Goal: Use online tool/utility: Utilize a website feature to perform a specific function

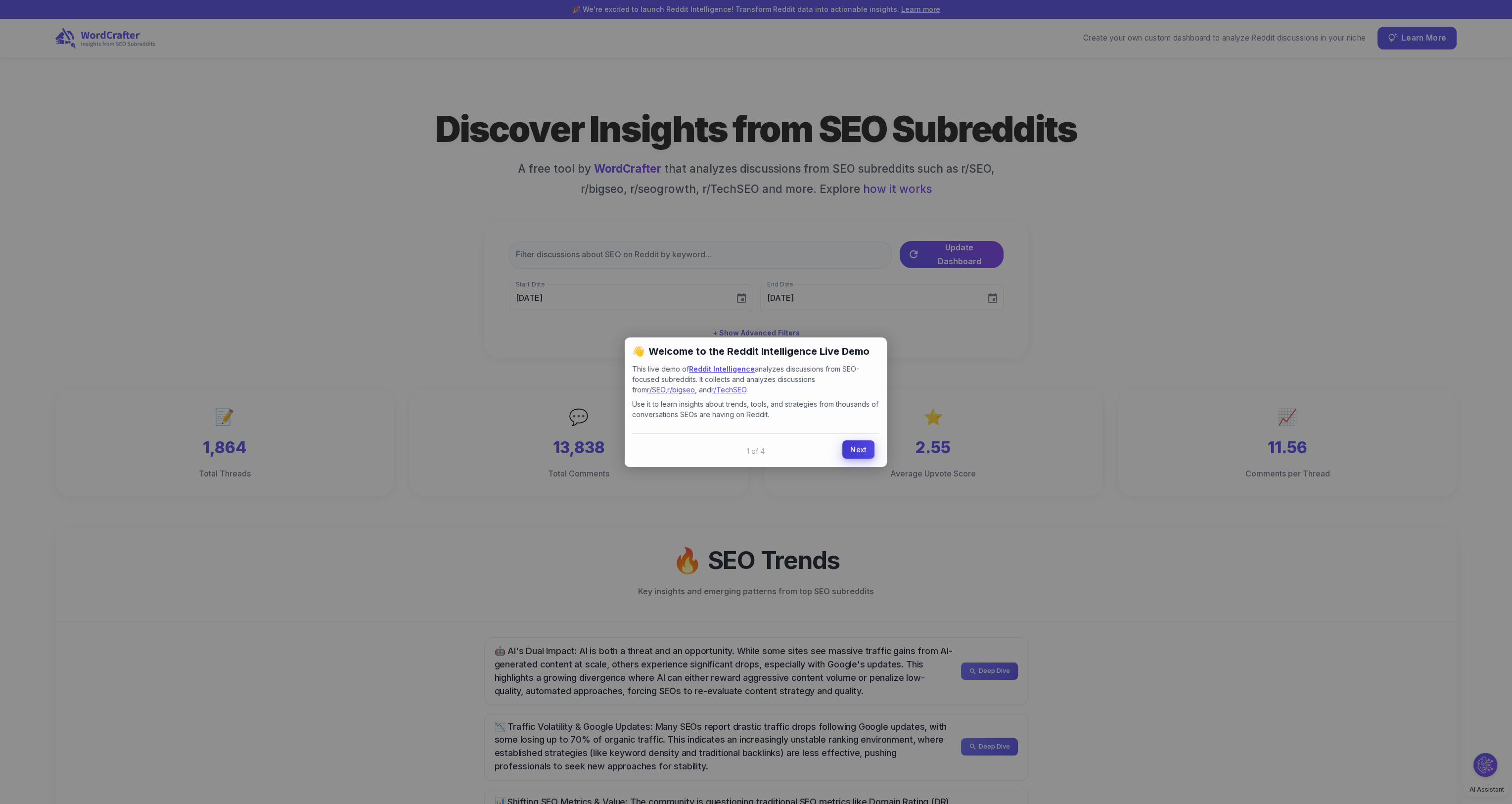
click at [848, 442] on link "Next" at bounding box center [859, 450] width 32 height 18
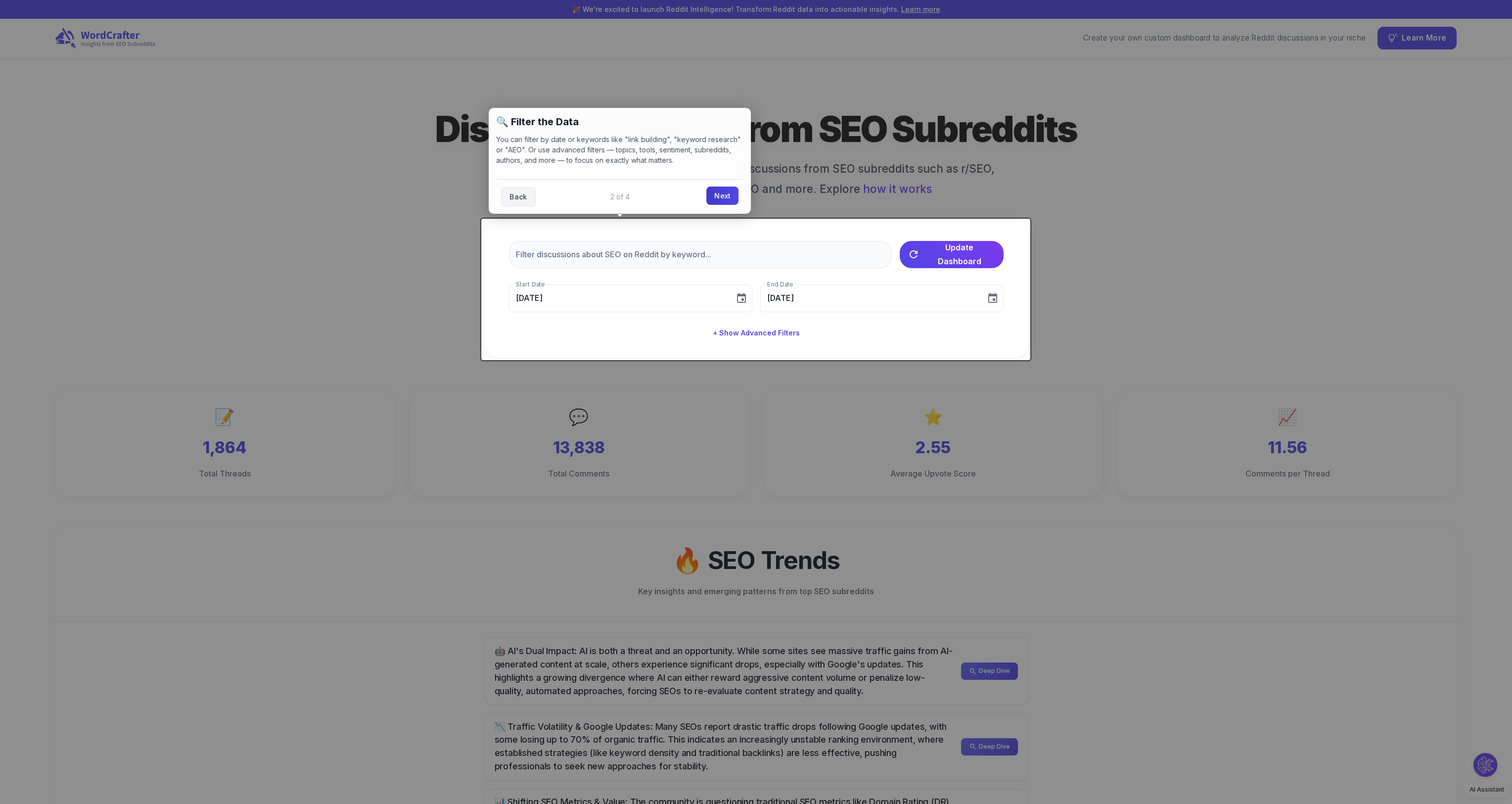
click at [718, 203] on link "Next" at bounding box center [723, 196] width 32 height 18
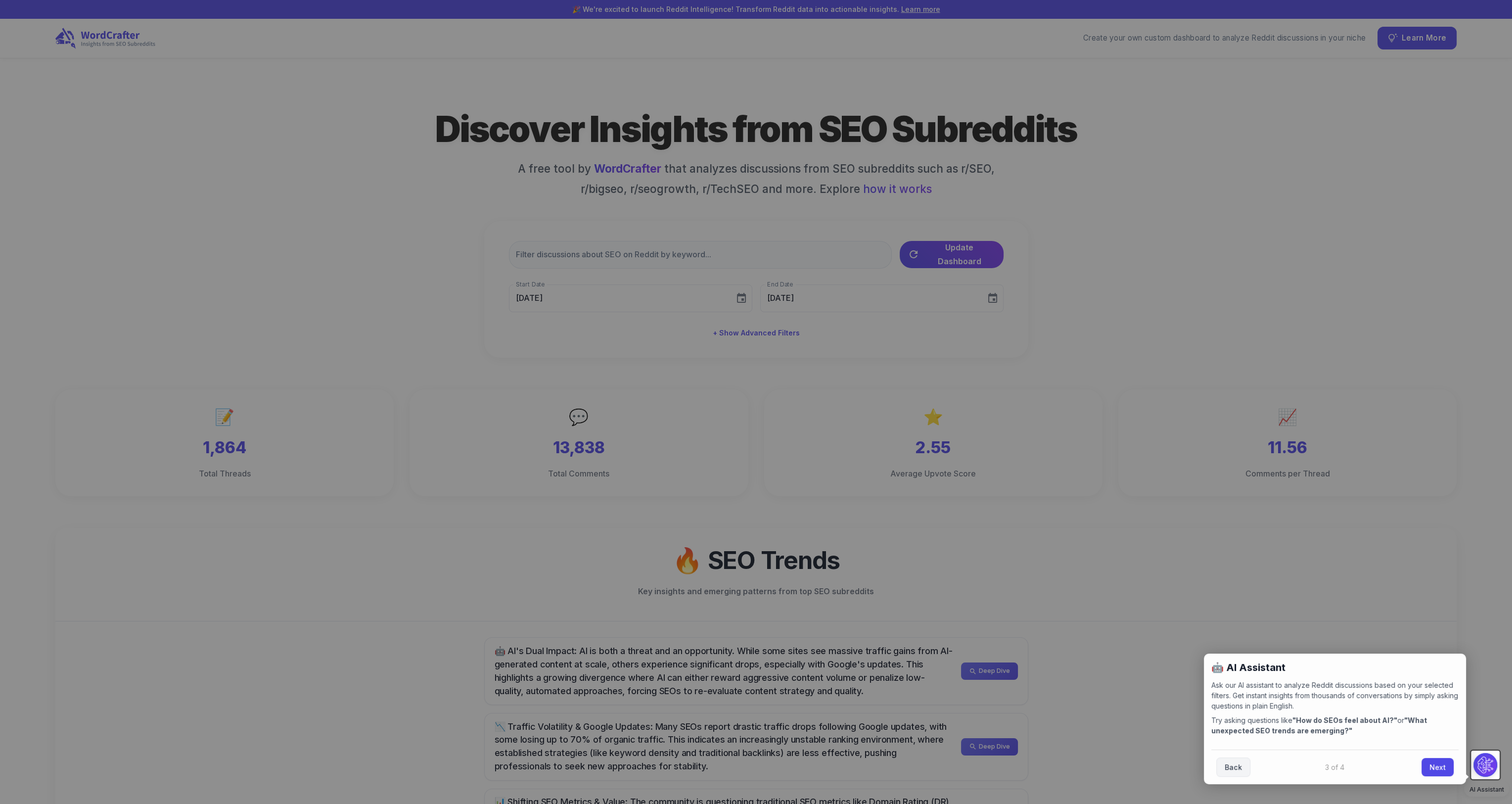
click at [1438, 776] on div "Back Next" at bounding box center [1335, 767] width 248 height 35
click at [1436, 773] on link "Next" at bounding box center [1438, 766] width 32 height 18
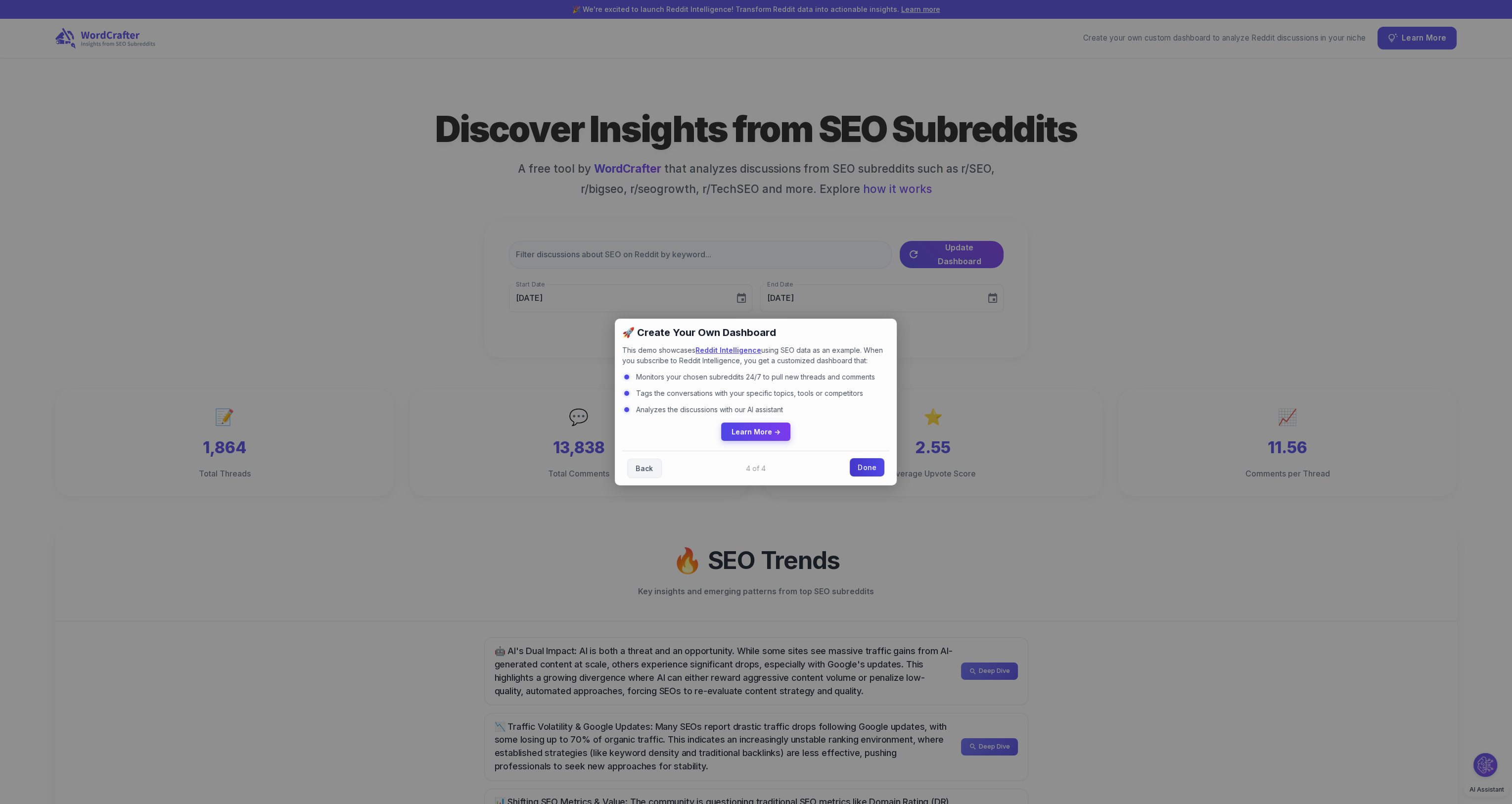
click at [875, 466] on link "Done" at bounding box center [867, 467] width 35 height 18
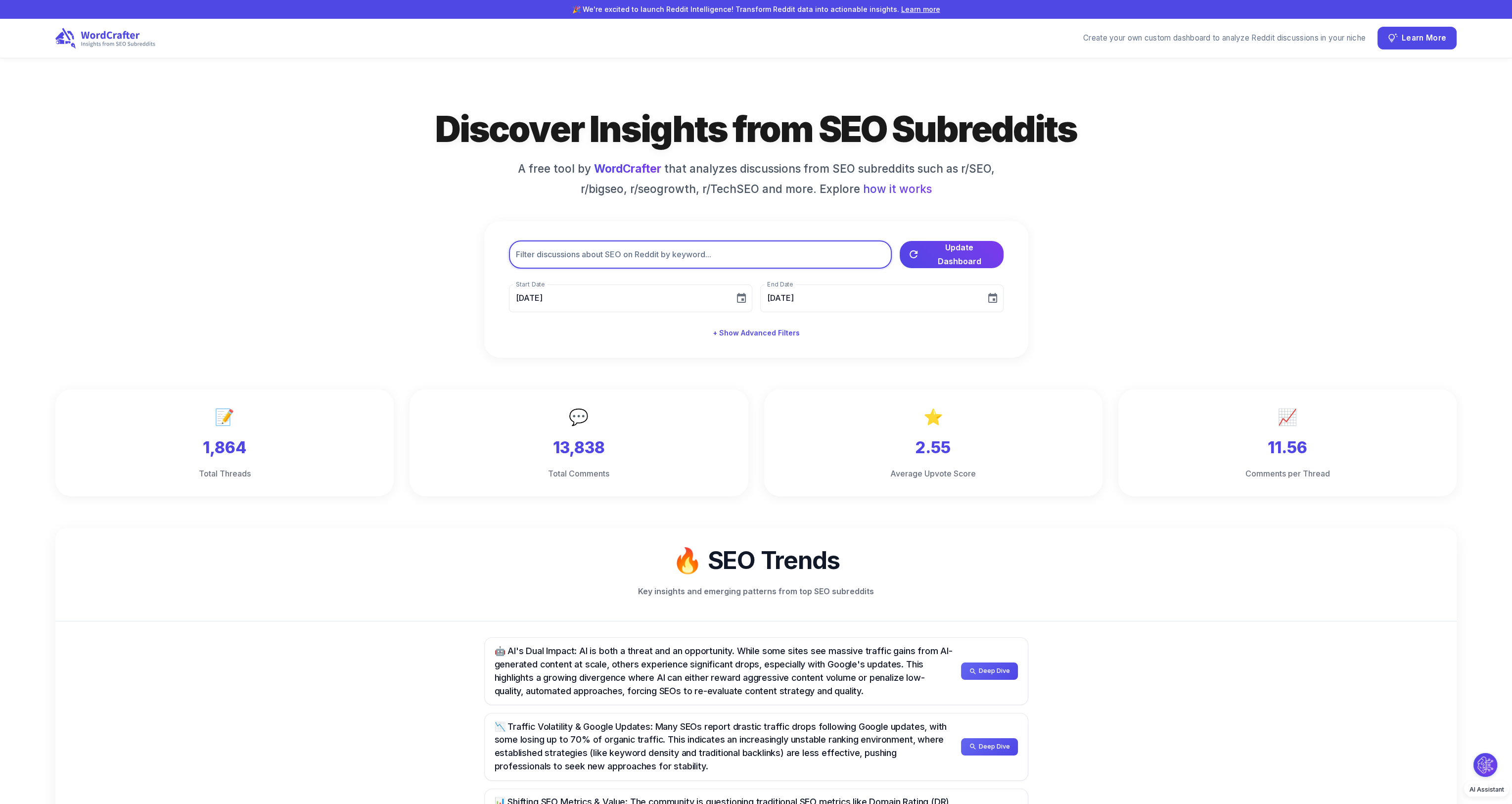
click at [676, 250] on input "text" at bounding box center [701, 255] width 383 height 28
type input "semrush"
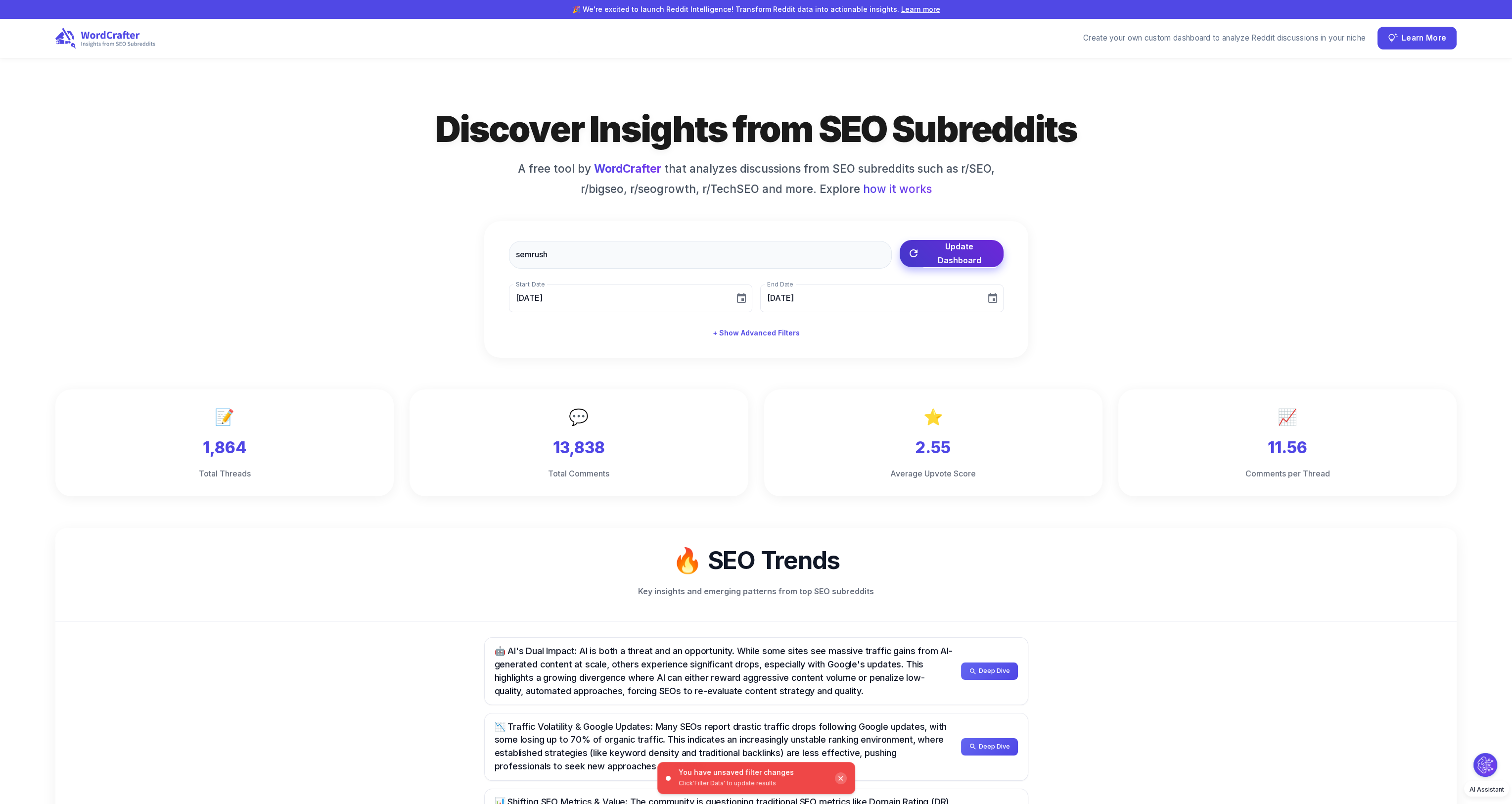
click at [946, 251] on span "Update Dashboard" at bounding box center [960, 253] width 72 height 28
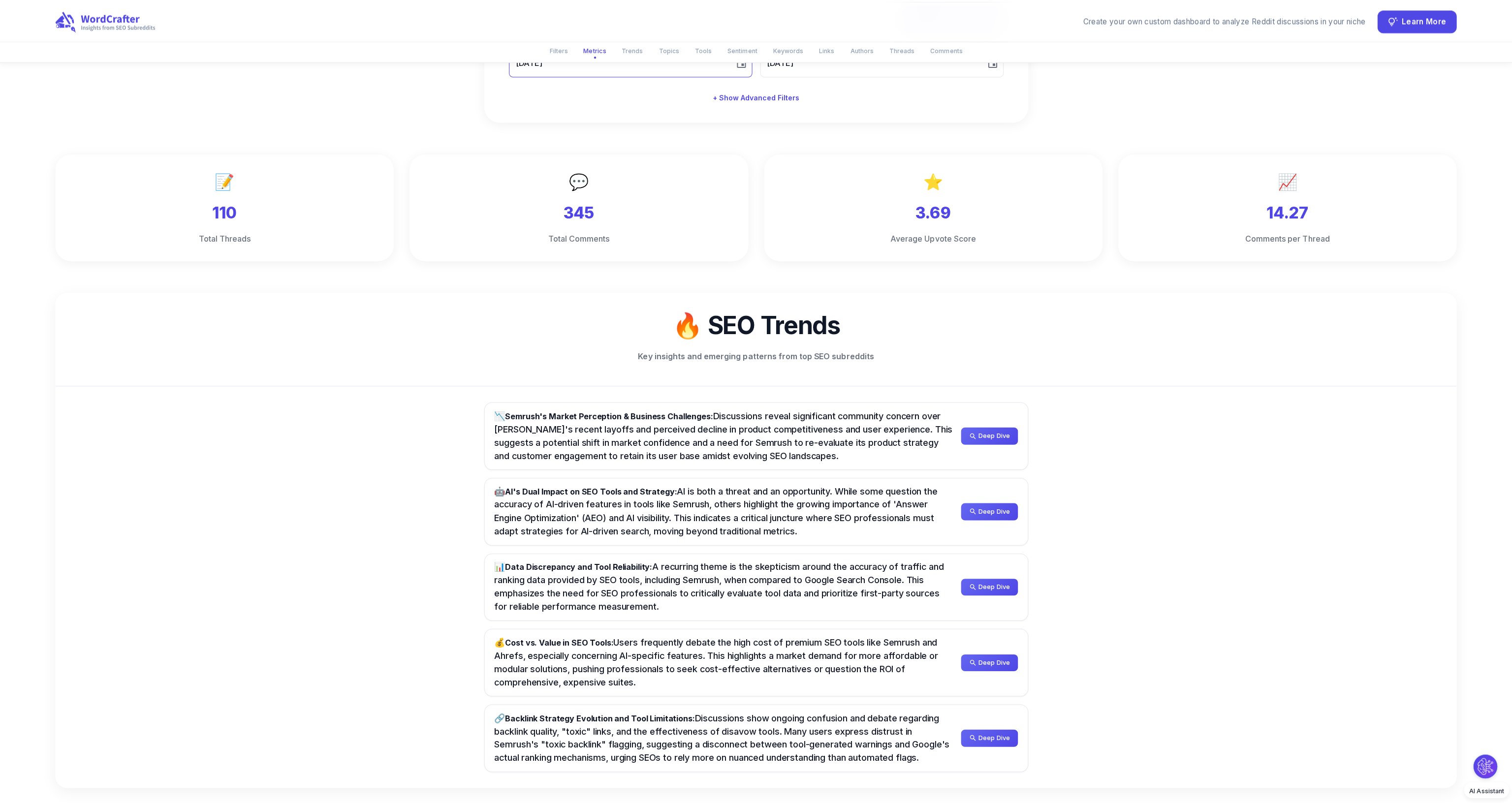
scroll to position [246, 0]
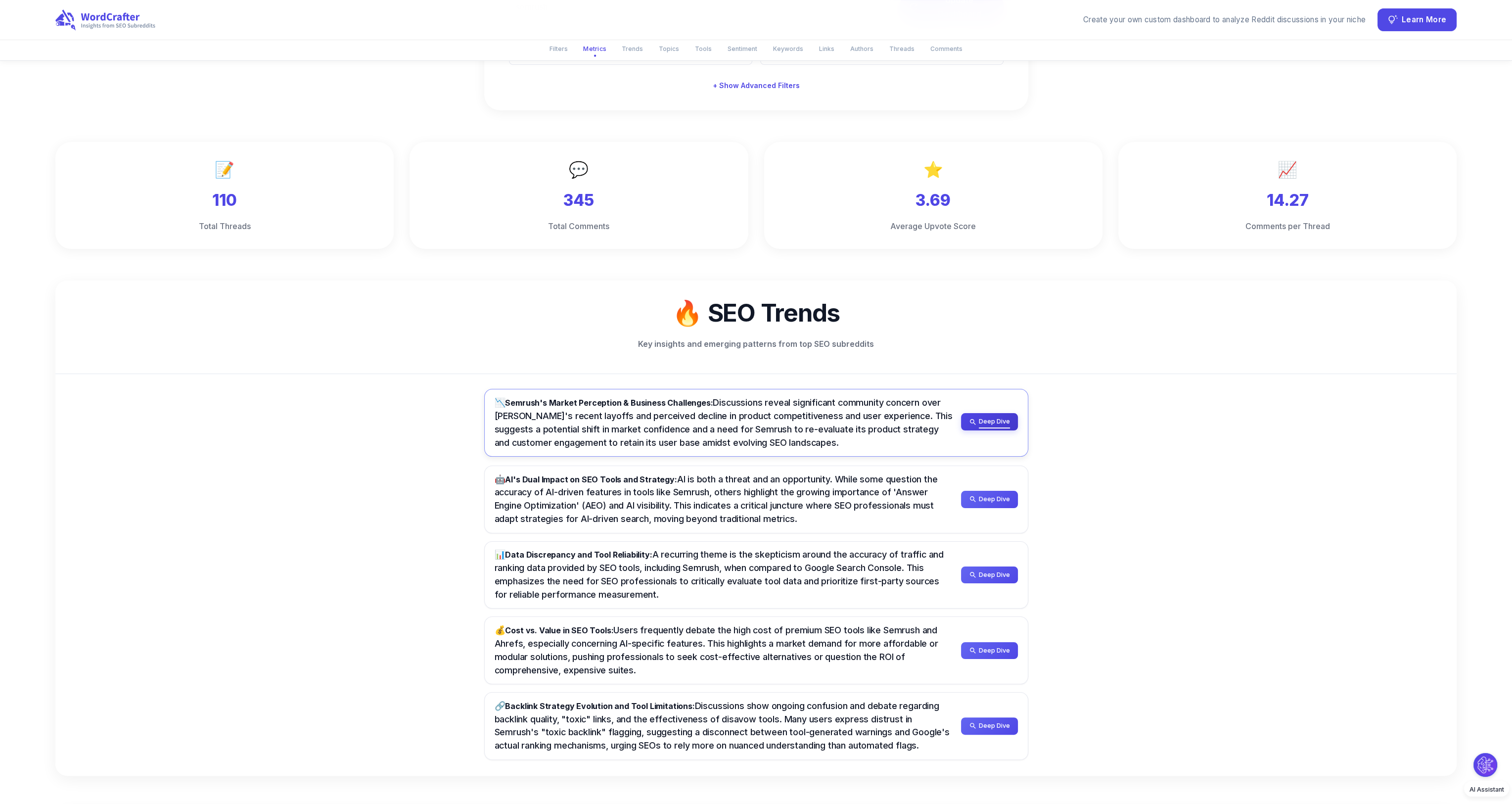
click at [990, 420] on span "Deep Dive" at bounding box center [995, 422] width 31 height 11
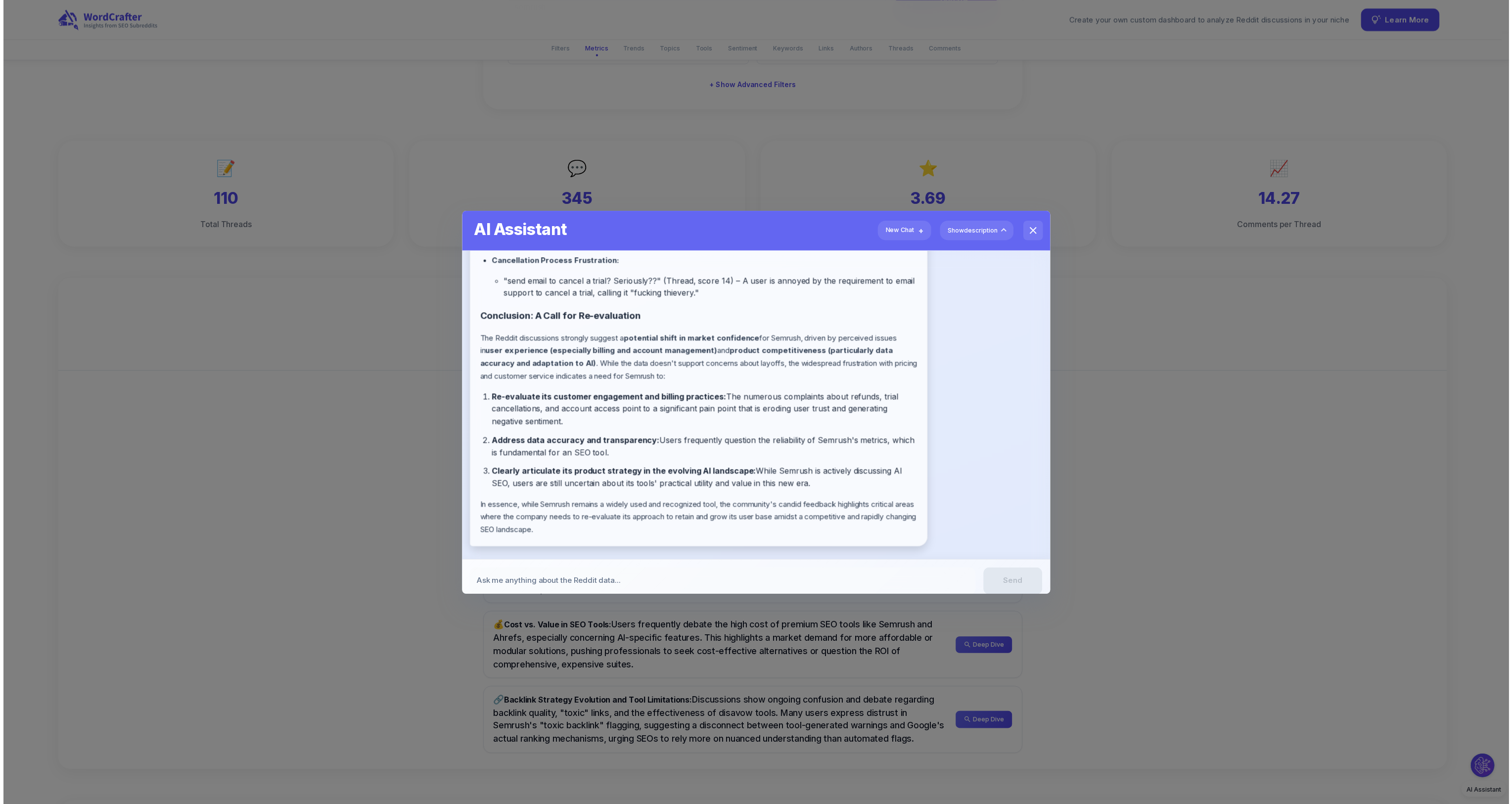
scroll to position [1502, 0]
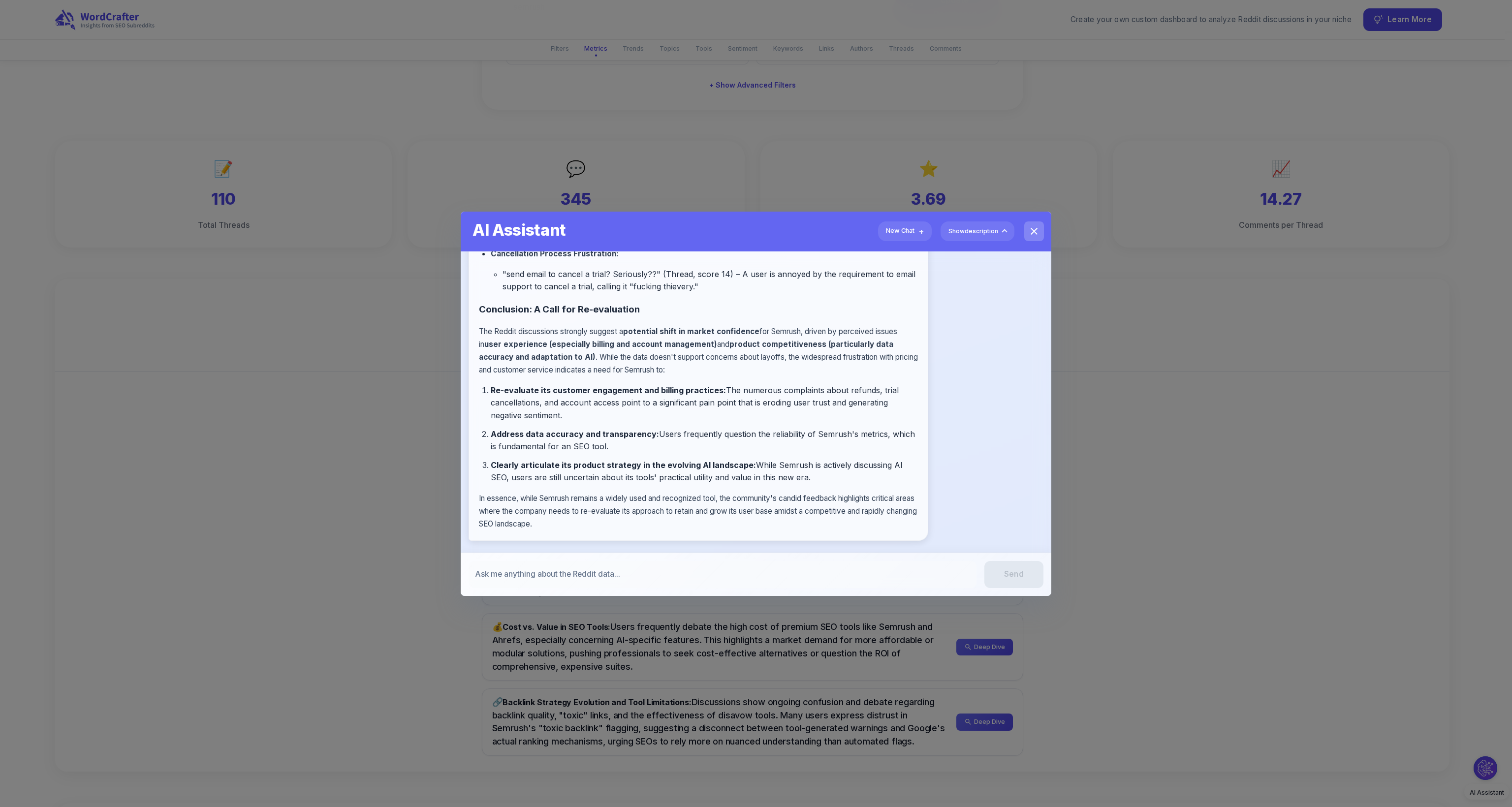
click at [1028, 227] on button "close" at bounding box center [1034, 231] width 20 height 20
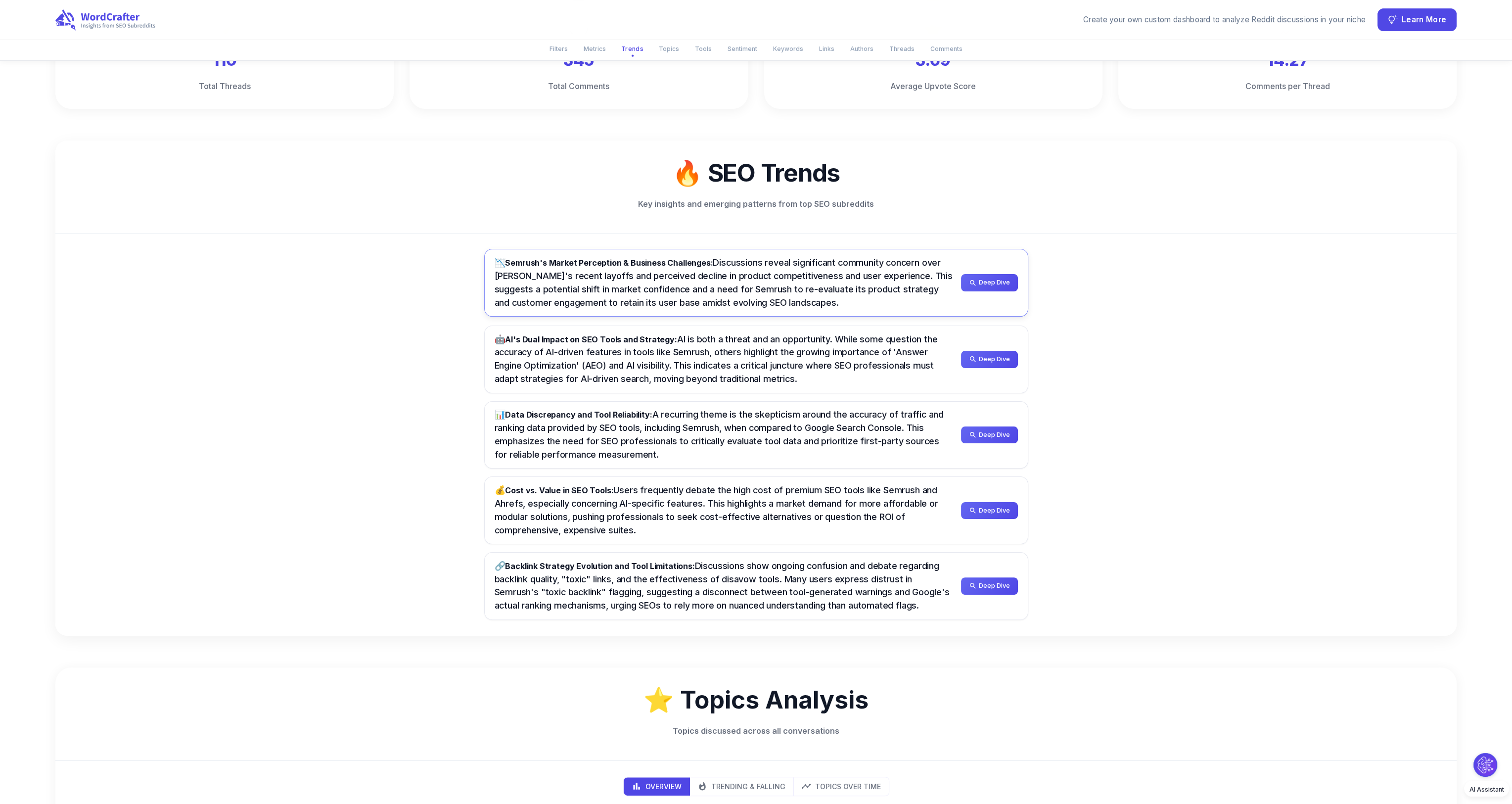
scroll to position [396, 0]
